Goal: Information Seeking & Learning: Learn about a topic

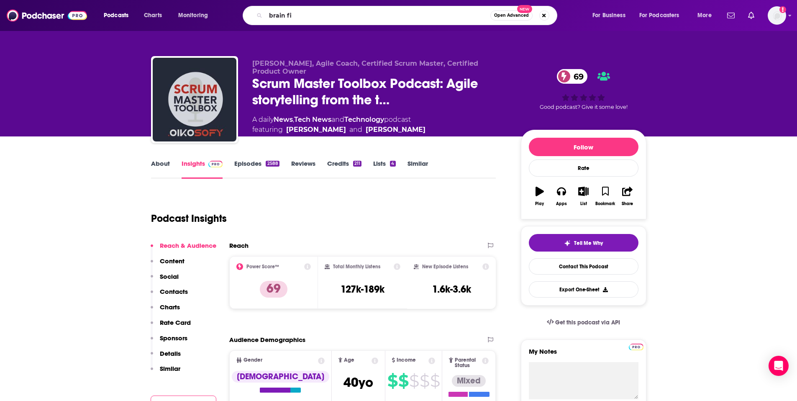
type input "brain fit"
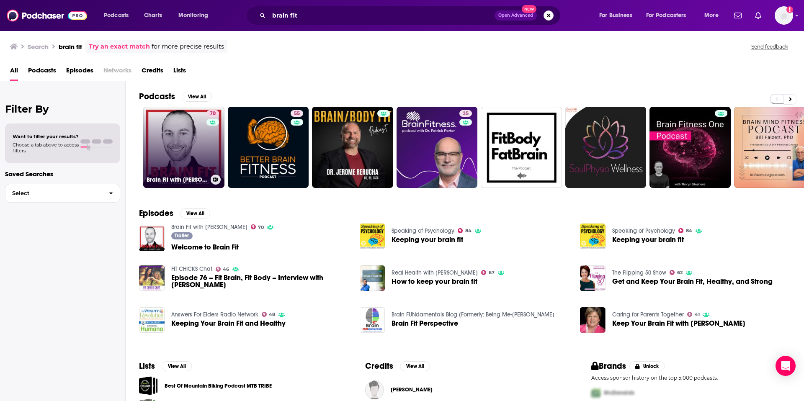
click at [165, 161] on link "70 Brain Fit with [PERSON_NAME]" at bounding box center [183, 147] width 81 height 81
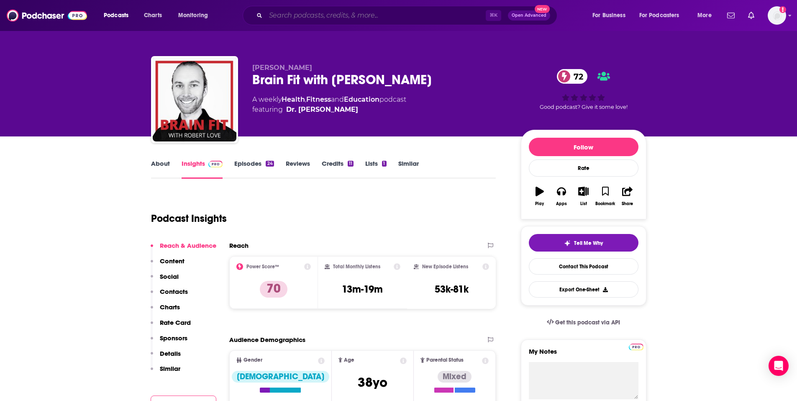
click at [360, 18] on input "Search podcasts, credits, & more..." at bounding box center [376, 15] width 220 height 13
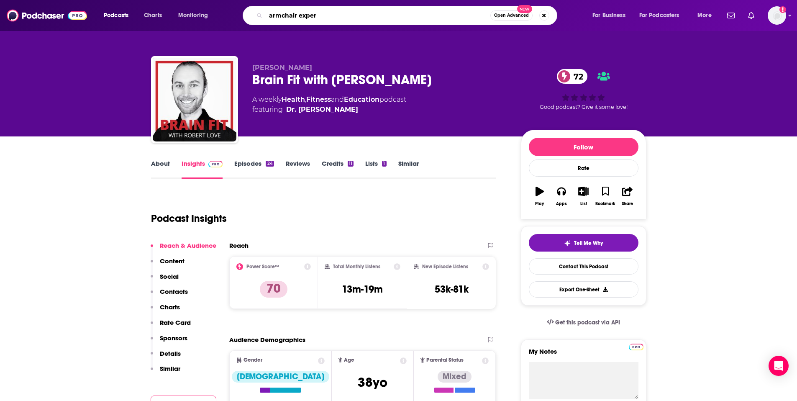
type input "armchair expert"
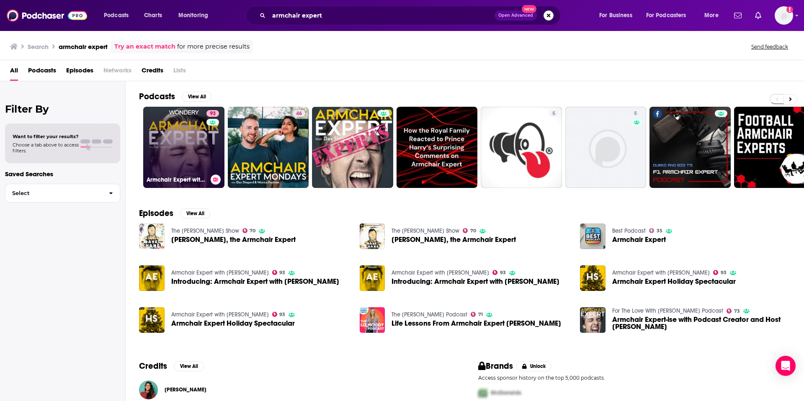
click at [180, 158] on link "93 Armchair Expert with [PERSON_NAME]" at bounding box center [183, 147] width 81 height 81
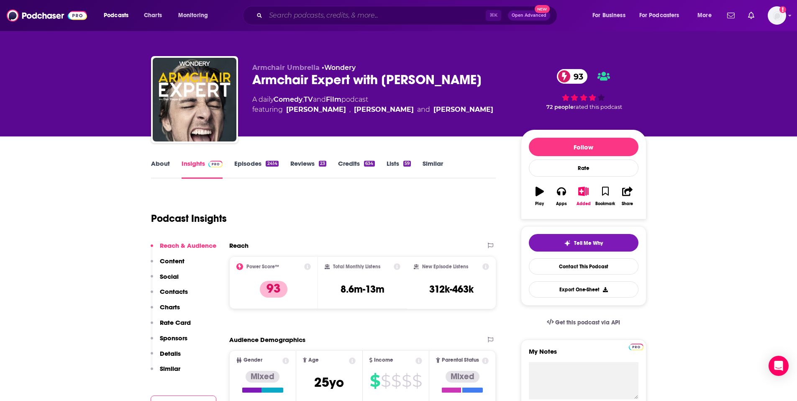
click at [328, 15] on input "Search podcasts, credits, & more..." at bounding box center [376, 15] width 220 height 13
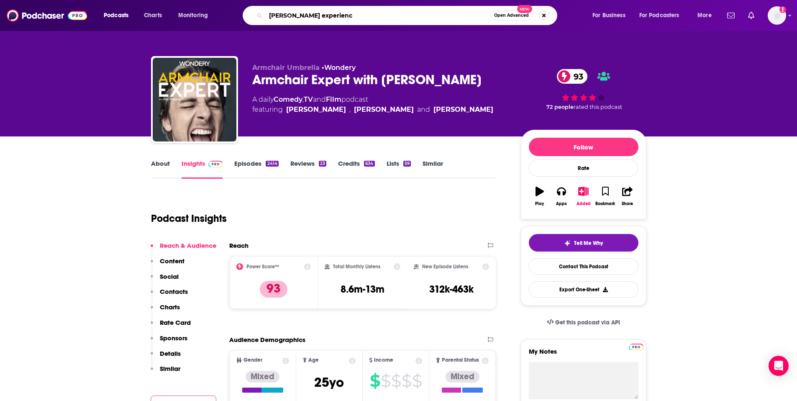
type input "[PERSON_NAME] experience"
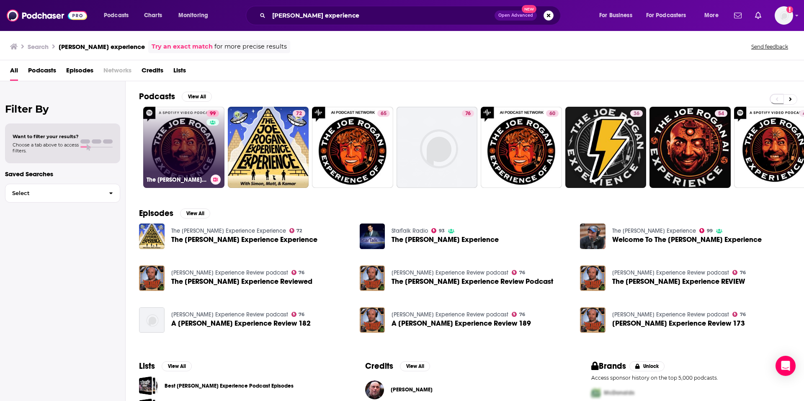
click at [160, 146] on link "99 The [PERSON_NAME] Experience" at bounding box center [183, 147] width 81 height 81
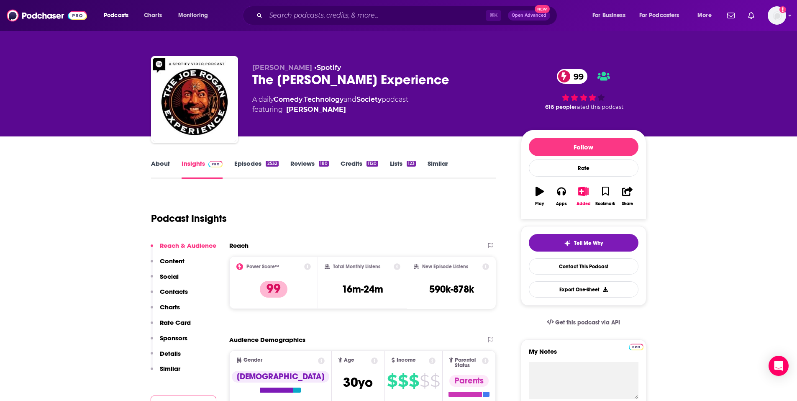
click at [378, 59] on div "[PERSON_NAME] • Spotify The [PERSON_NAME] Experience 99 A daily Comedy , Techno…" at bounding box center [399, 101] width 496 height 90
